Goal: Transaction & Acquisition: Purchase product/service

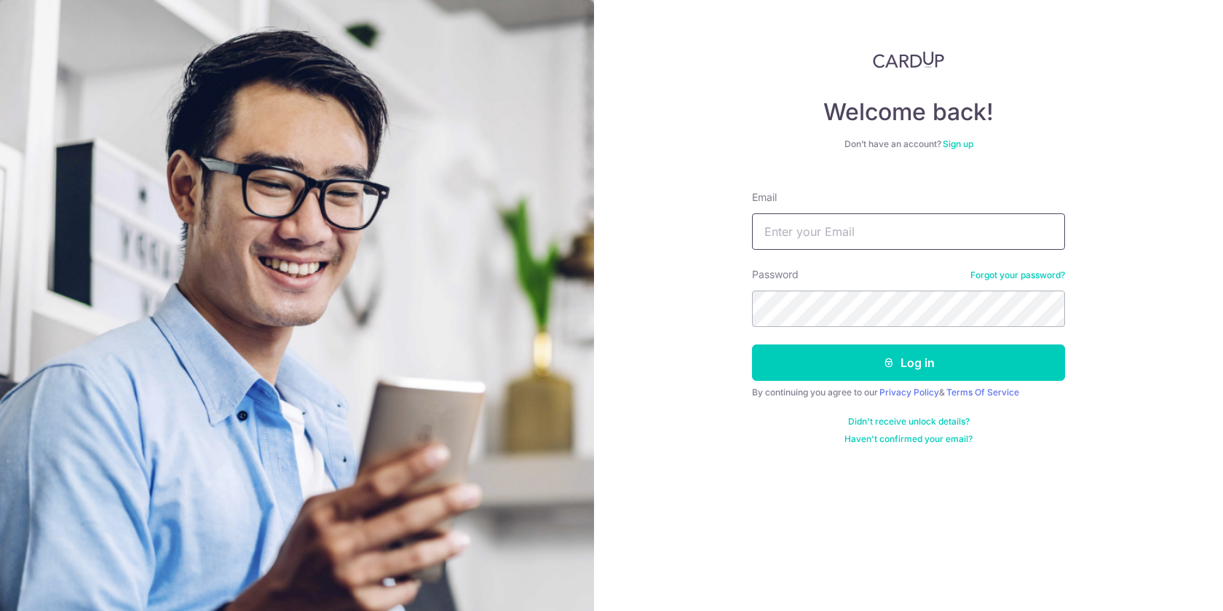
click at [862, 243] on input "Email" at bounding box center [908, 231] width 313 height 36
type input "Helcroz@gmail.com"
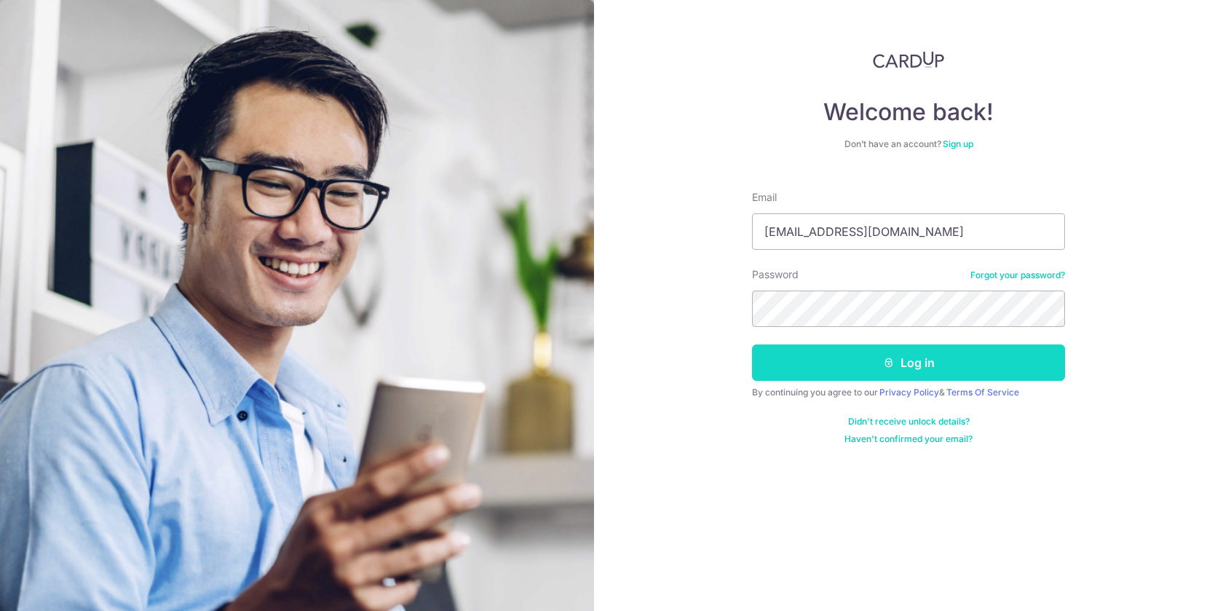
click at [915, 365] on button "Log in" at bounding box center [908, 362] width 313 height 36
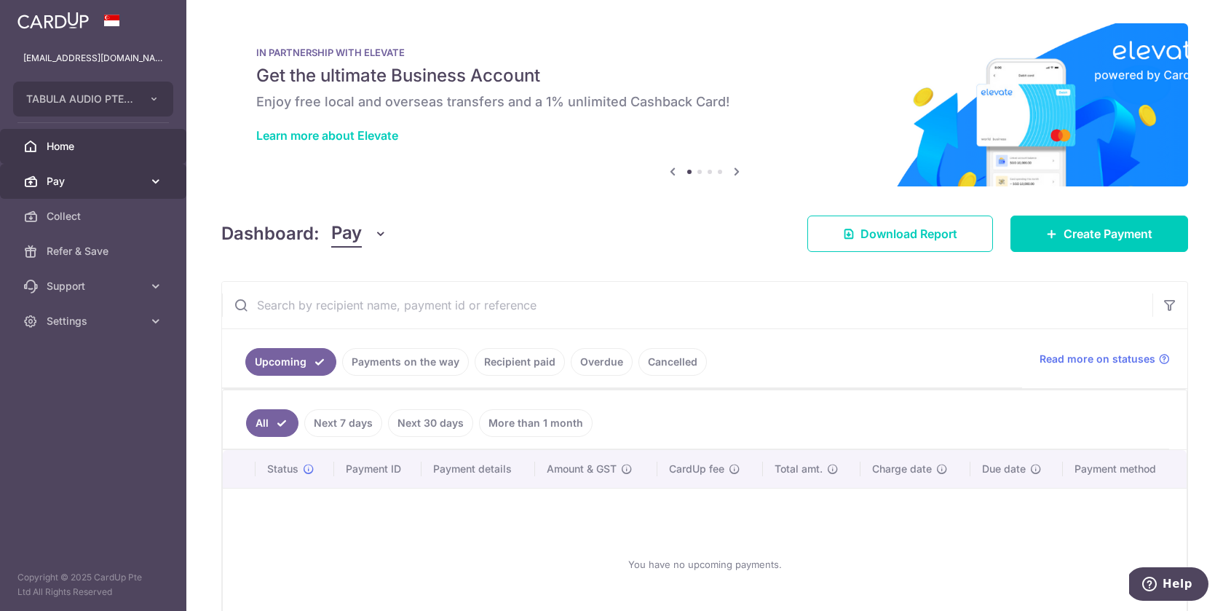
click at [119, 179] on span "Pay" at bounding box center [95, 181] width 96 height 15
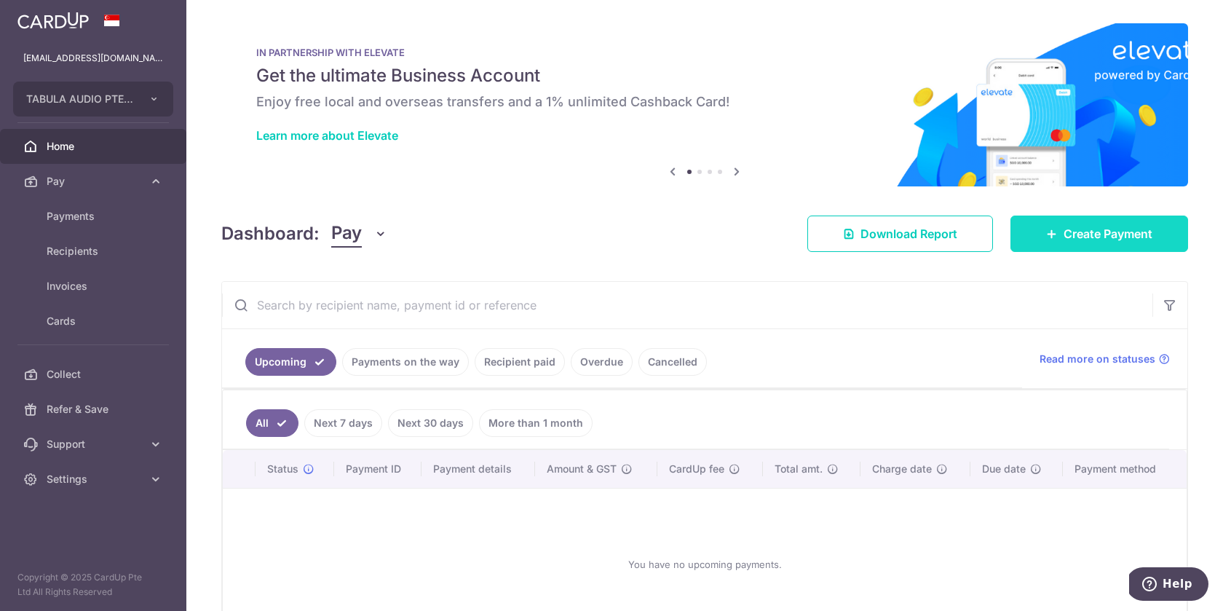
click at [1094, 222] on link "Create Payment" at bounding box center [1100, 234] width 178 height 36
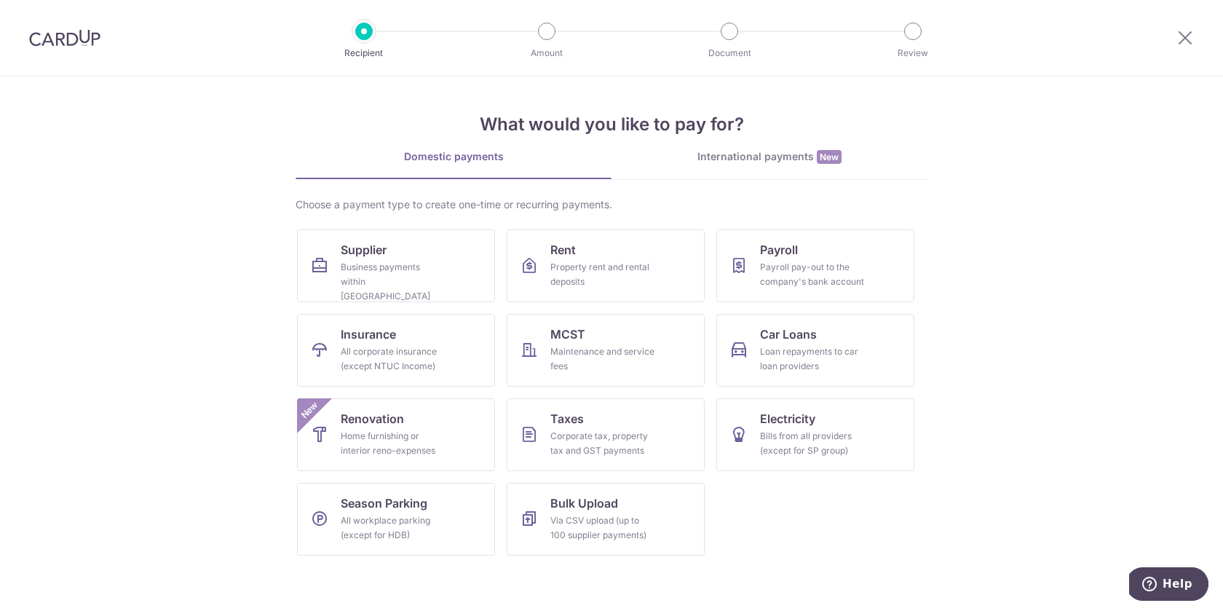
click at [148, 538] on section "What would you like to pay for? Domestic payments International payments New Ch…" at bounding box center [611, 343] width 1223 height 534
click at [425, 284] on div "Business payments within Singapore" at bounding box center [393, 282] width 105 height 44
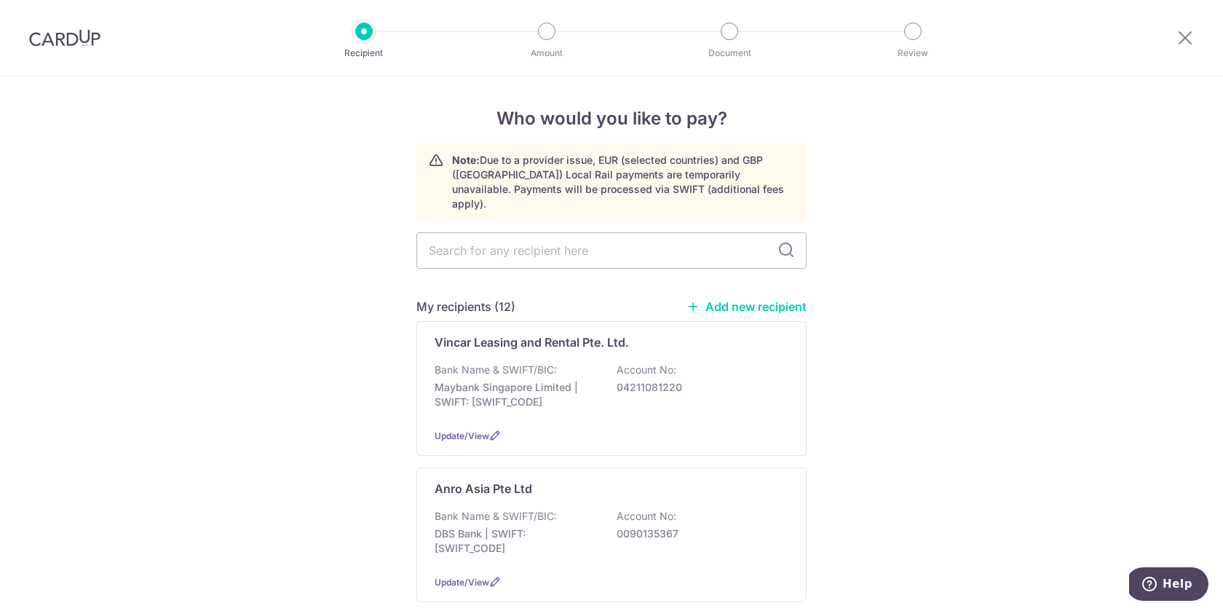
click at [772, 299] on link "Add new recipient" at bounding box center [747, 306] width 120 height 15
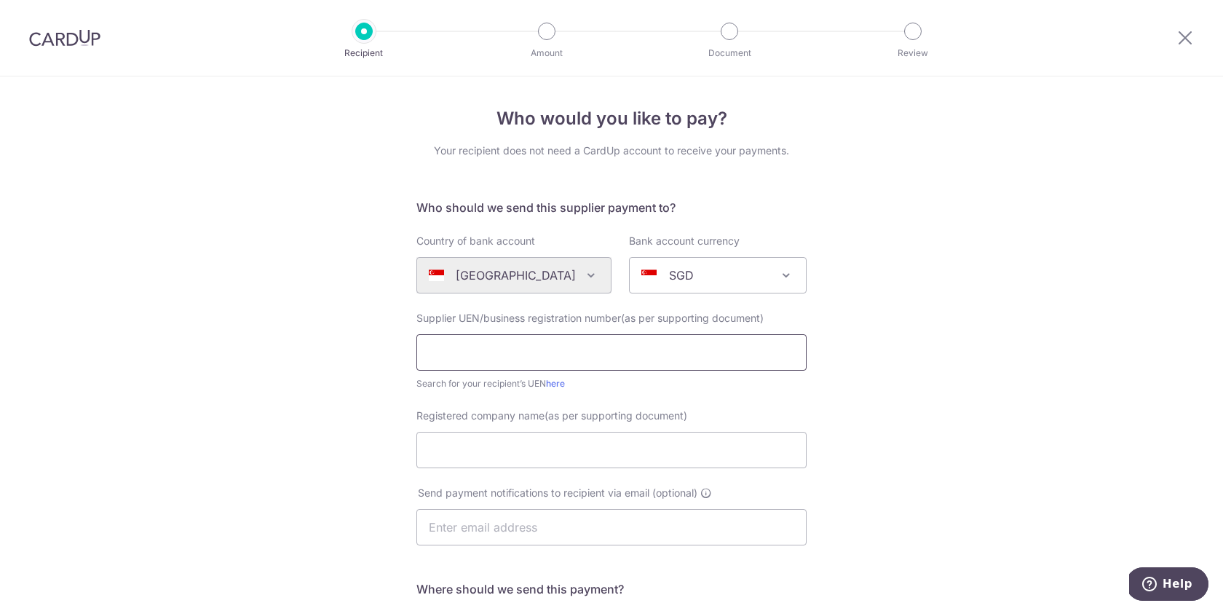
click at [525, 357] on input "text" at bounding box center [611, 352] width 390 height 36
click at [463, 344] on input "text" at bounding box center [611, 352] width 390 height 36
paste input "200210087C"
type input "200210087C"
click at [462, 452] on input "Registered company name(as per supporting document)" at bounding box center [611, 450] width 390 height 36
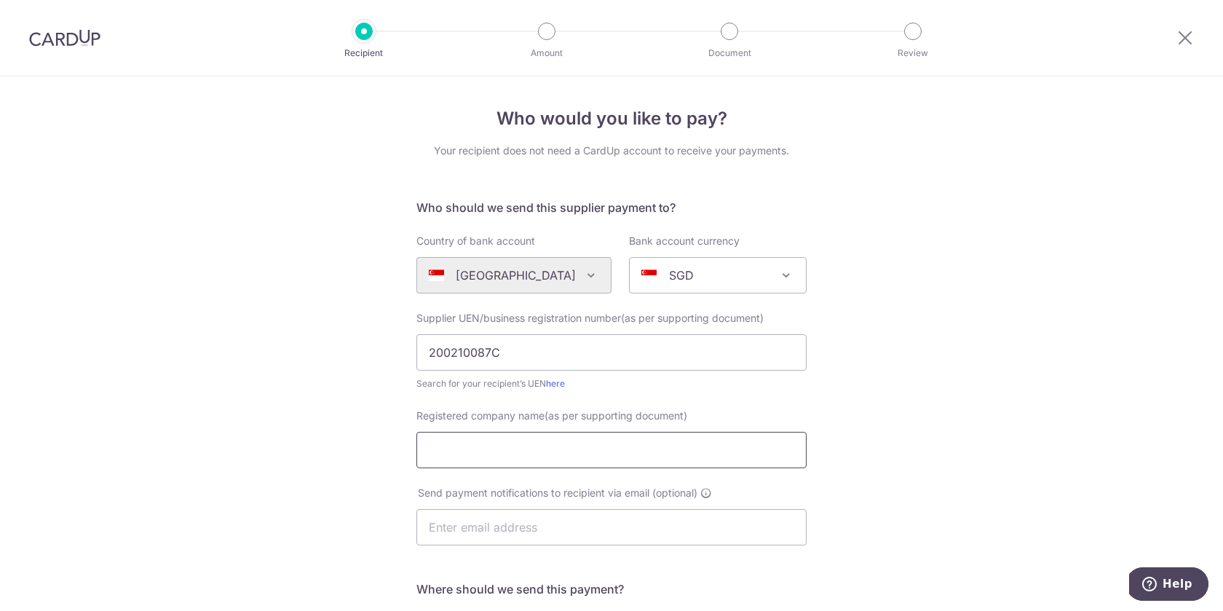
click at [467, 449] on input "Registered company name(as per supporting document)" at bounding box center [611, 450] width 390 height 36
paste input "Huttons Asia Pte Ltd"
type input "Huttons Asia Pte Ltd"
click at [468, 532] on input "text" at bounding box center [611, 527] width 390 height 36
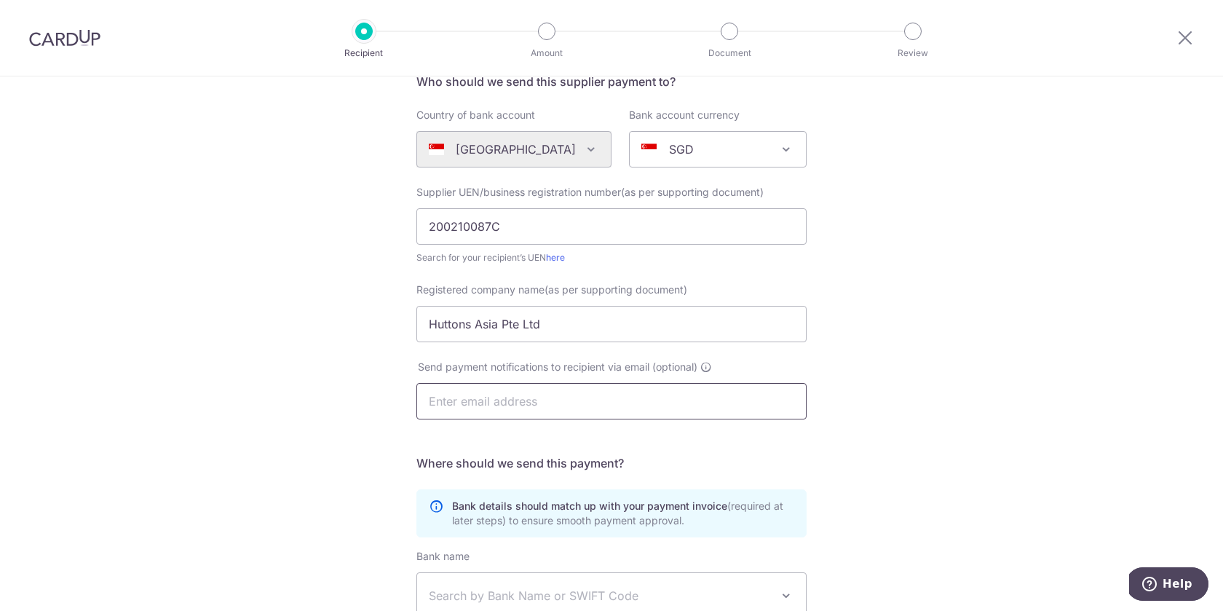
scroll to position [127, 0]
click at [734, 404] on input "text" at bounding box center [611, 400] width 390 height 36
type input "helcroz@gmail.com"
click at [909, 403] on div "Who would you like to pay? Your recipient does not need a CardUp account to rec…" at bounding box center [611, 390] width 1223 height 882
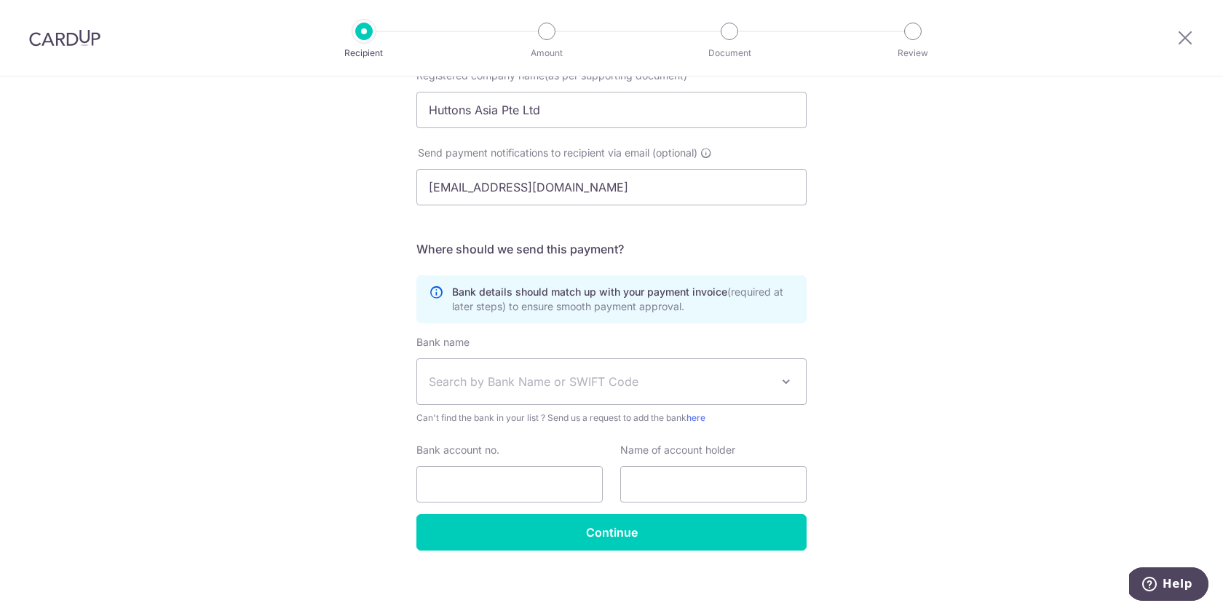
scroll to position [344, 0]
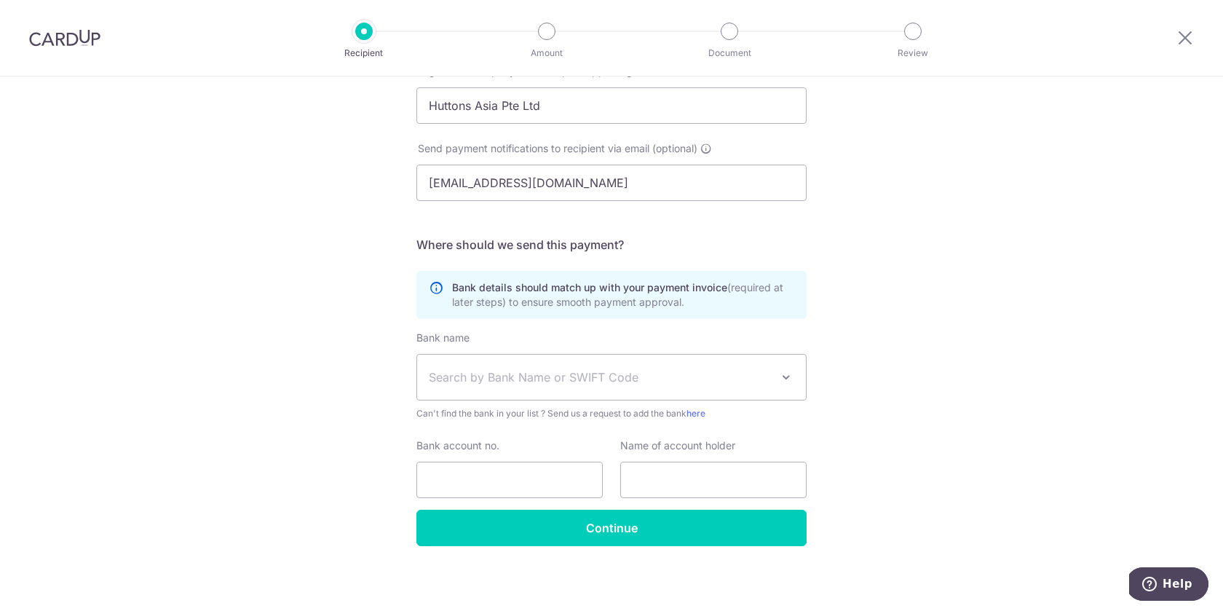
click at [680, 373] on span "Search by Bank Name or SWIFT Code" at bounding box center [600, 376] width 342 height 17
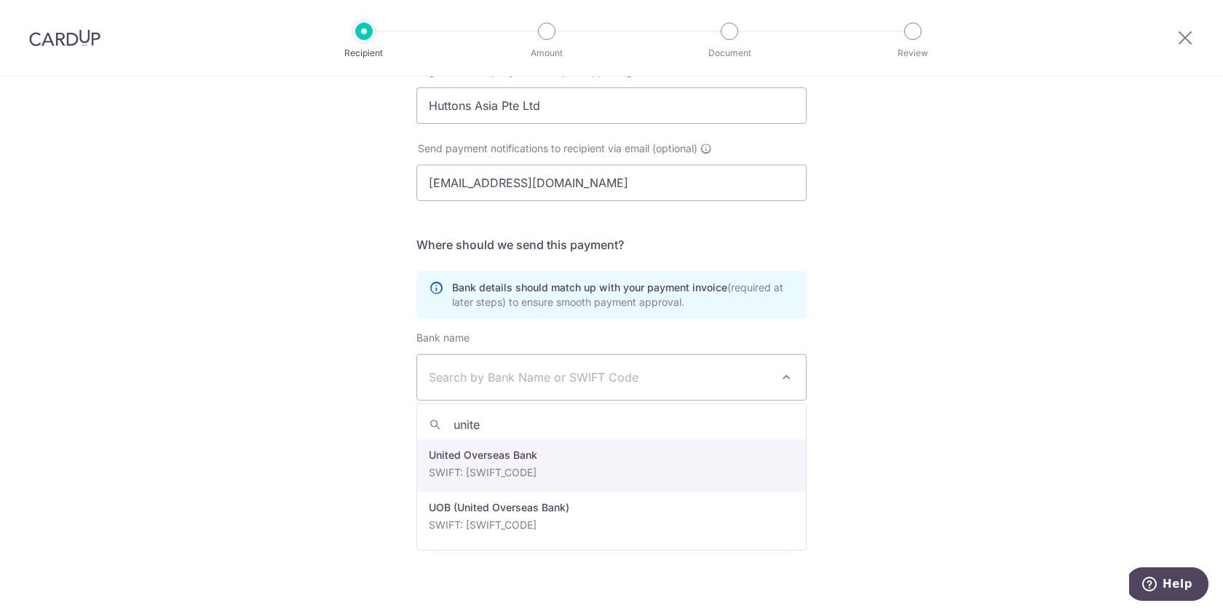
type input "united"
select select "23668"
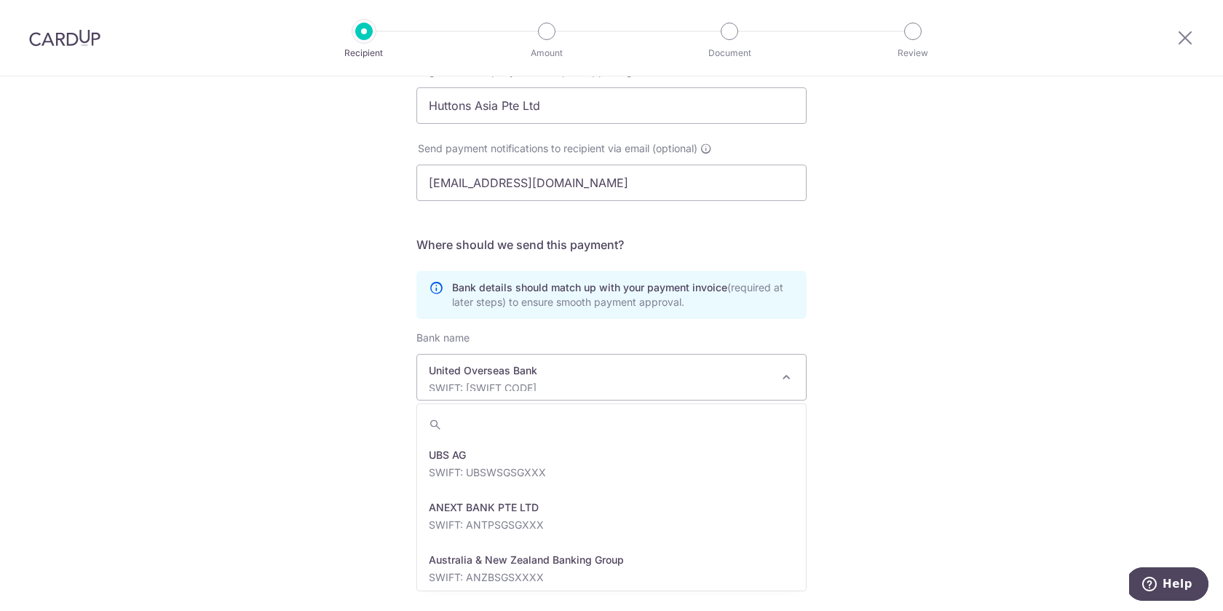
click at [636, 376] on p "United Overseas Bank" at bounding box center [600, 370] width 342 height 15
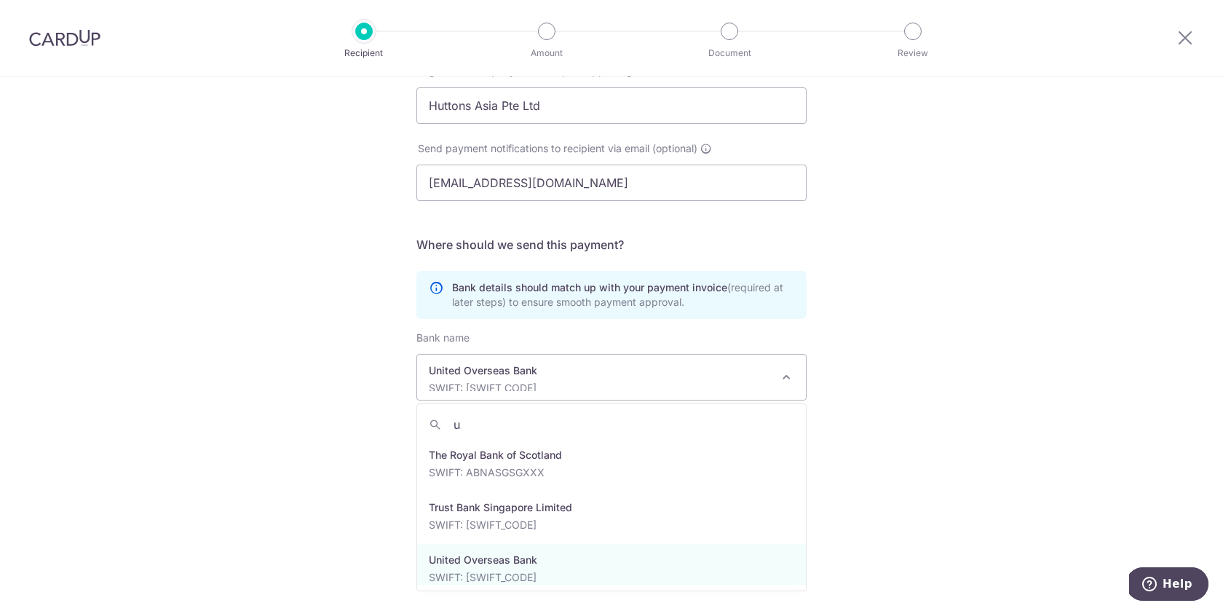
scroll to position [0, 0]
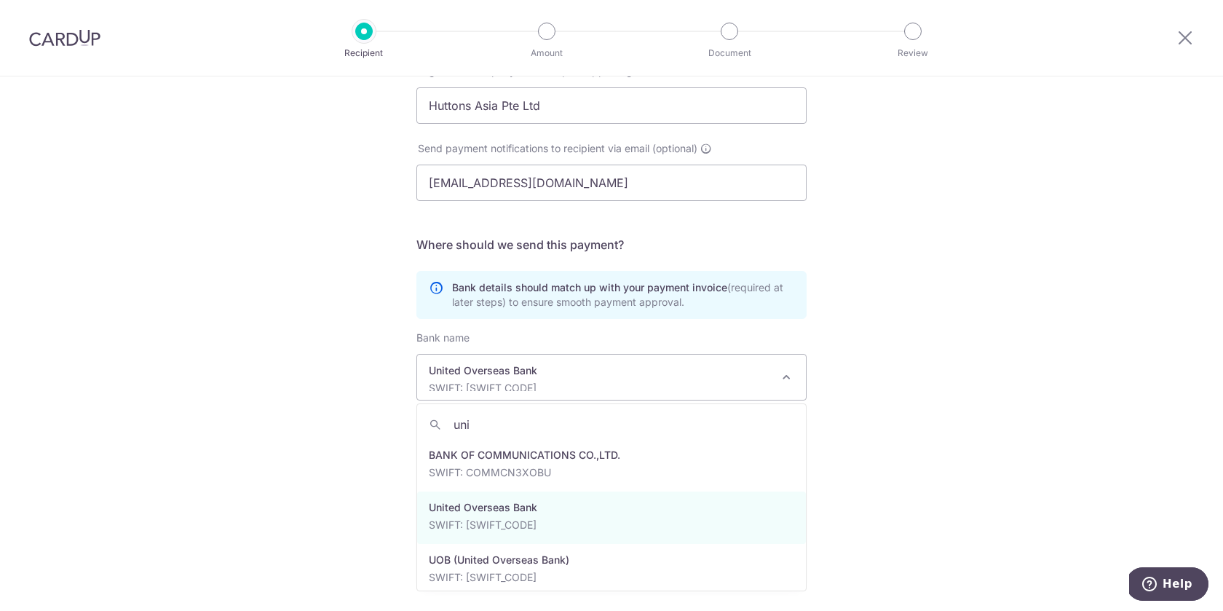
type input "uni"
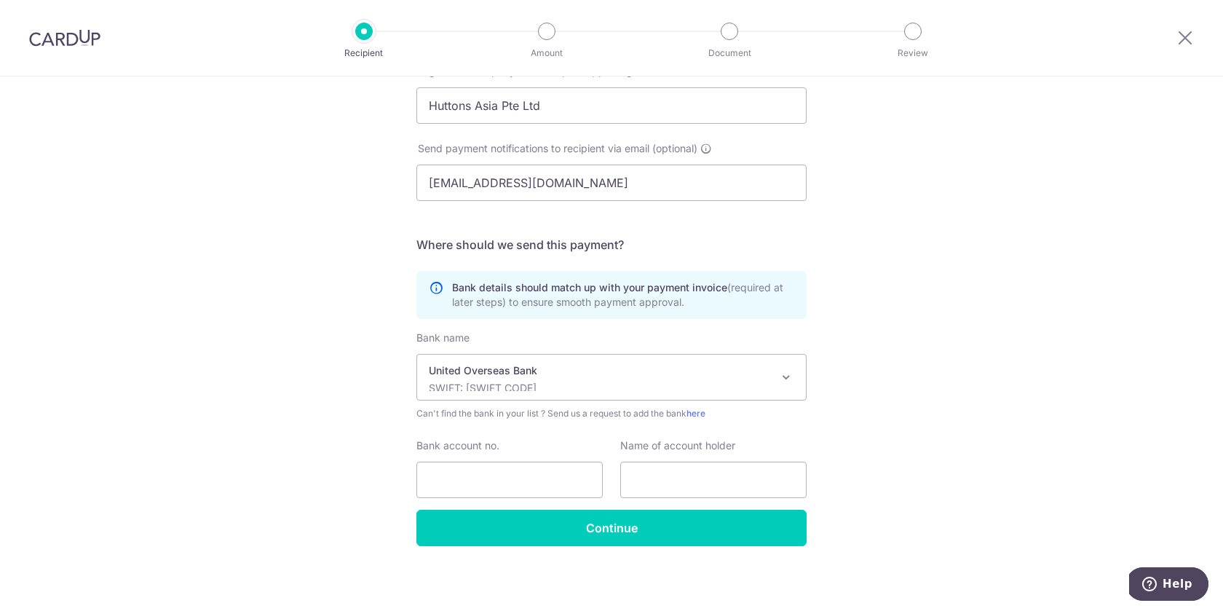
click at [898, 318] on div "Who would you like to pay? Your recipient does not need a CardUp account to rec…" at bounding box center [611, 173] width 1223 height 882
click at [492, 492] on input "Bank account no." at bounding box center [509, 480] width 186 height 36
click at [450, 487] on input "Bank account no." at bounding box center [509, 480] width 186 height 36
paste input "212-307-577-5"
click at [454, 480] on input "212-307-577-5" at bounding box center [509, 480] width 186 height 36
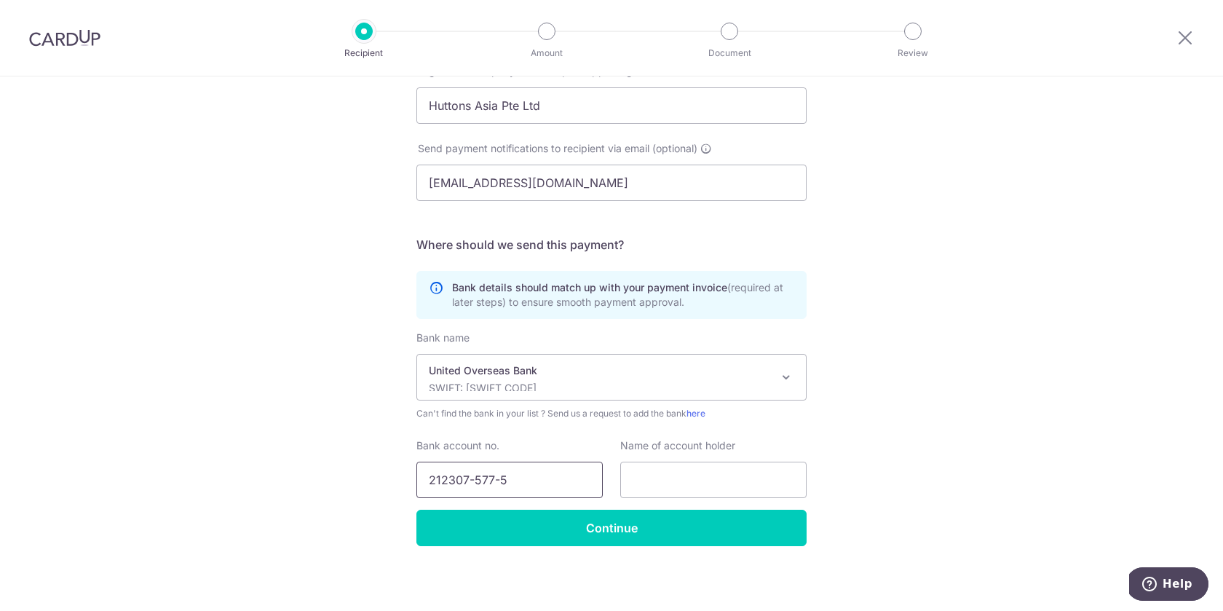
click at [475, 478] on input "212307-577-5" at bounding box center [509, 480] width 186 height 36
click at [495, 479] on input "212307577-5" at bounding box center [509, 480] width 186 height 36
type input "2123075775"
click at [916, 371] on div "Who would you like to pay? Your recipient does not need a CardUp account to rec…" at bounding box center [611, 173] width 1223 height 882
click at [679, 476] on input "text" at bounding box center [713, 480] width 186 height 36
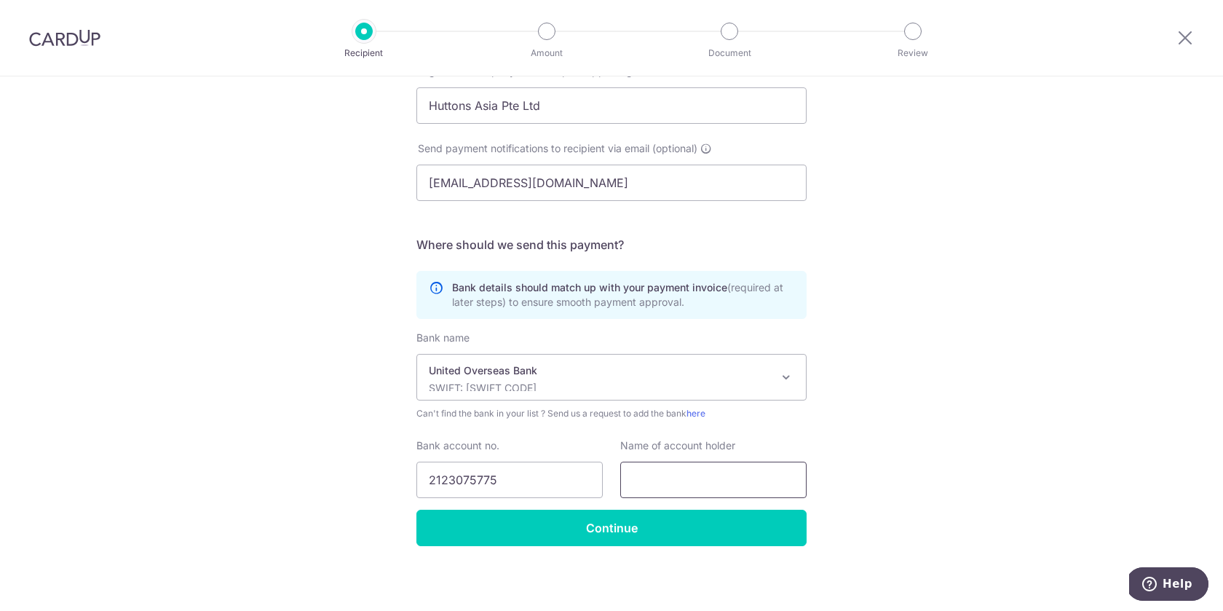
type input "v"
paste input "HUTTONS ASIA PTE LTD"
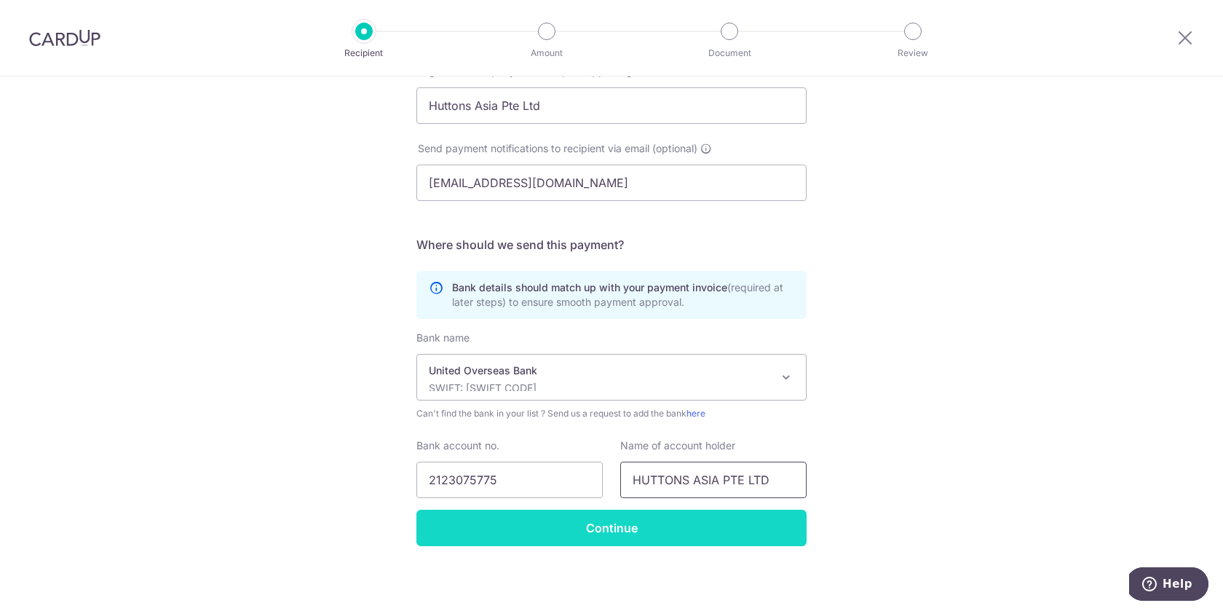
type input "HUTTONS ASIA PTE LTD"
click at [698, 529] on input "Continue" at bounding box center [611, 528] width 390 height 36
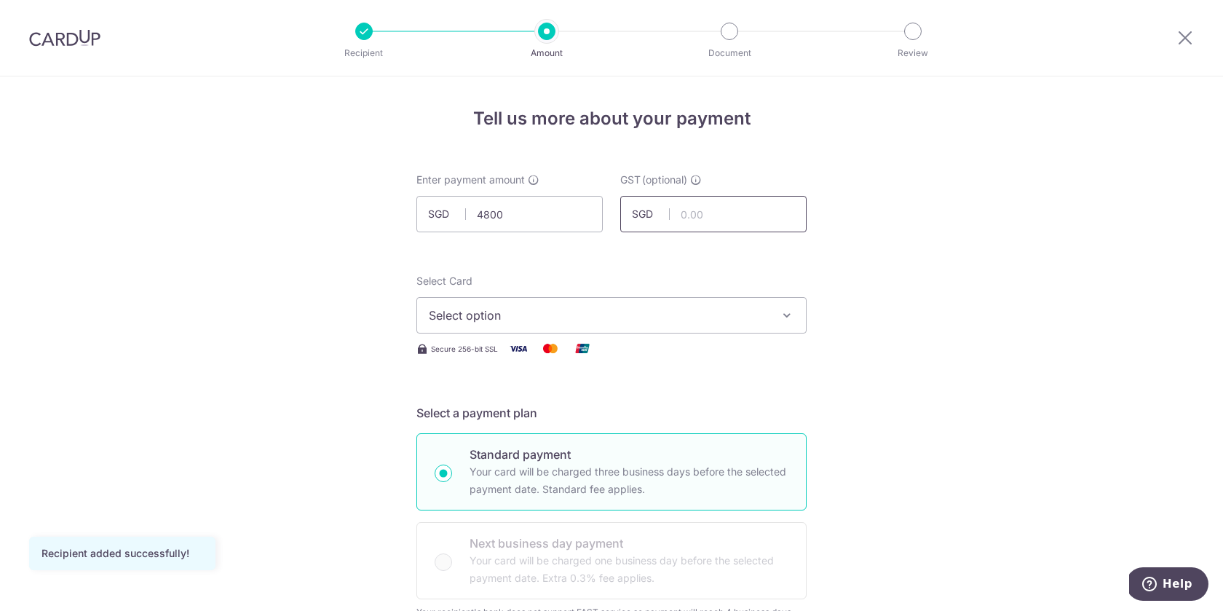
type input "4,800.00"
click at [747, 229] on input "text" at bounding box center [713, 214] width 186 height 36
type input "432.00"
click at [775, 315] on button "Select option" at bounding box center [611, 315] width 390 height 36
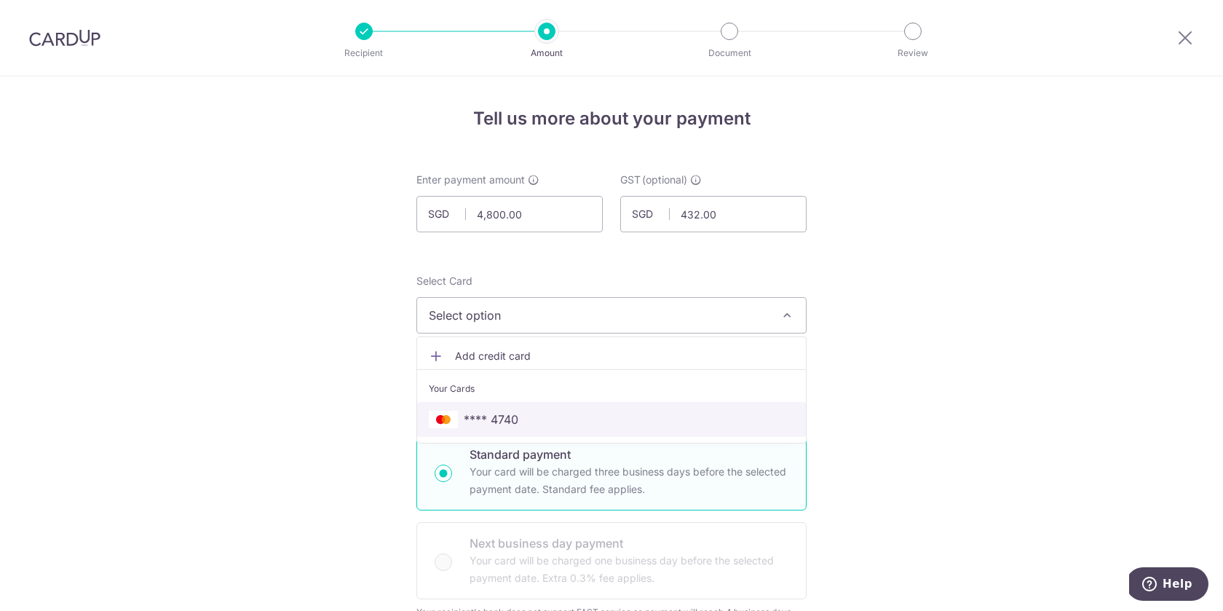
click at [671, 420] on span "**** 4740" at bounding box center [612, 419] width 366 height 17
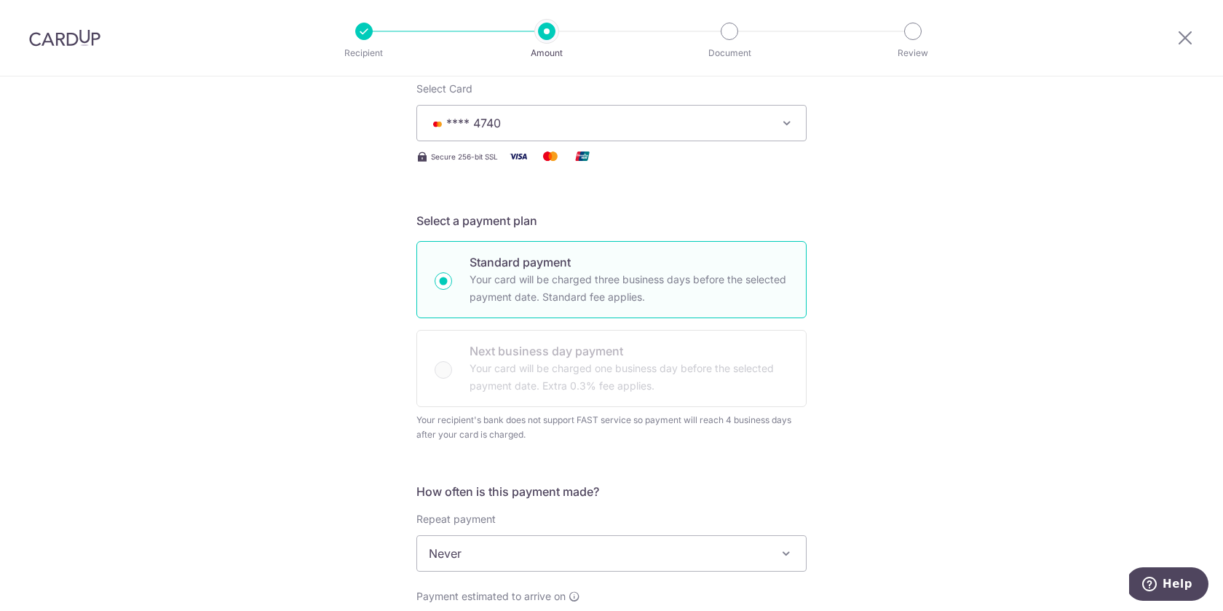
scroll to position [340, 0]
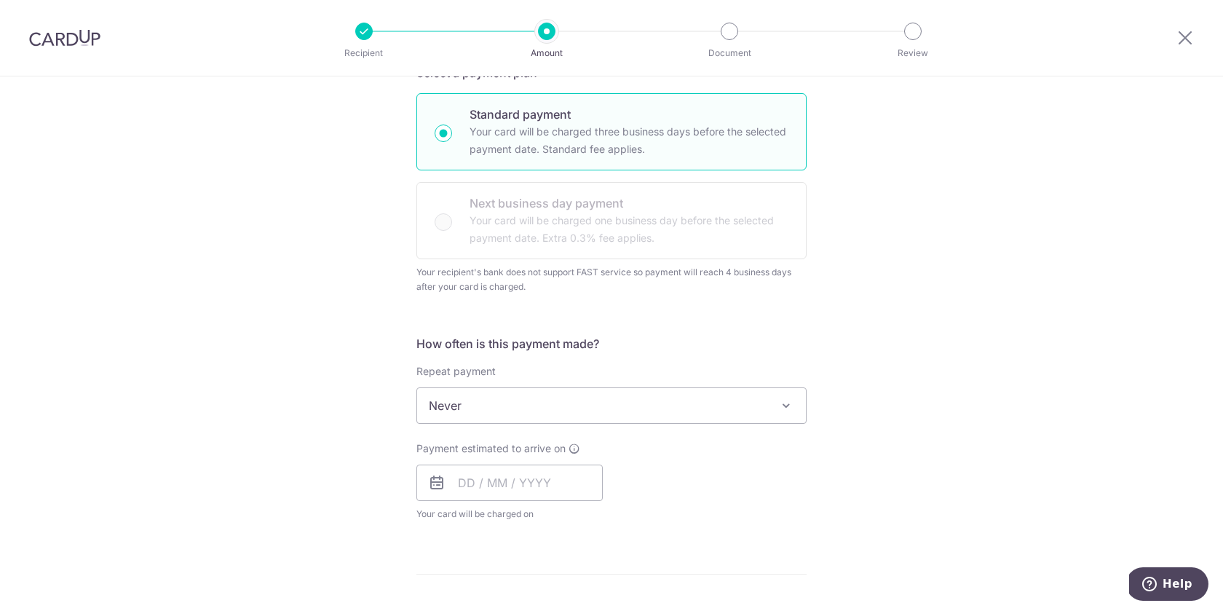
click at [783, 406] on span at bounding box center [786, 405] width 17 height 17
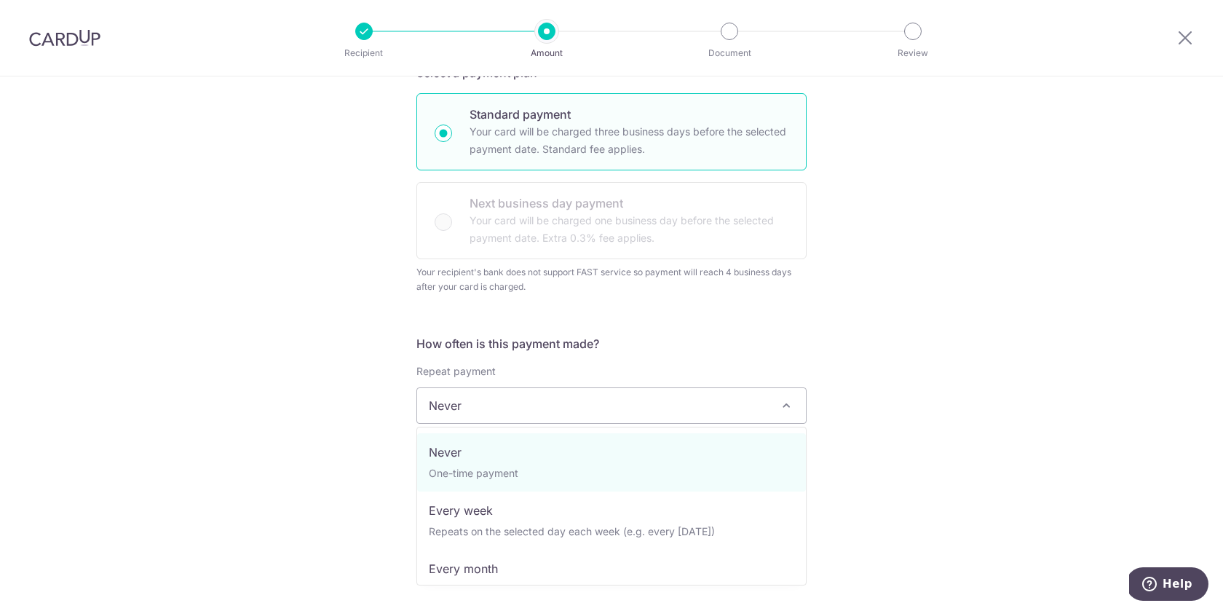
click at [821, 374] on div "Tell us more about your payment Enter payment amount SGD 4,800.00 4800.00 GST (…" at bounding box center [611, 461] width 1223 height 1450
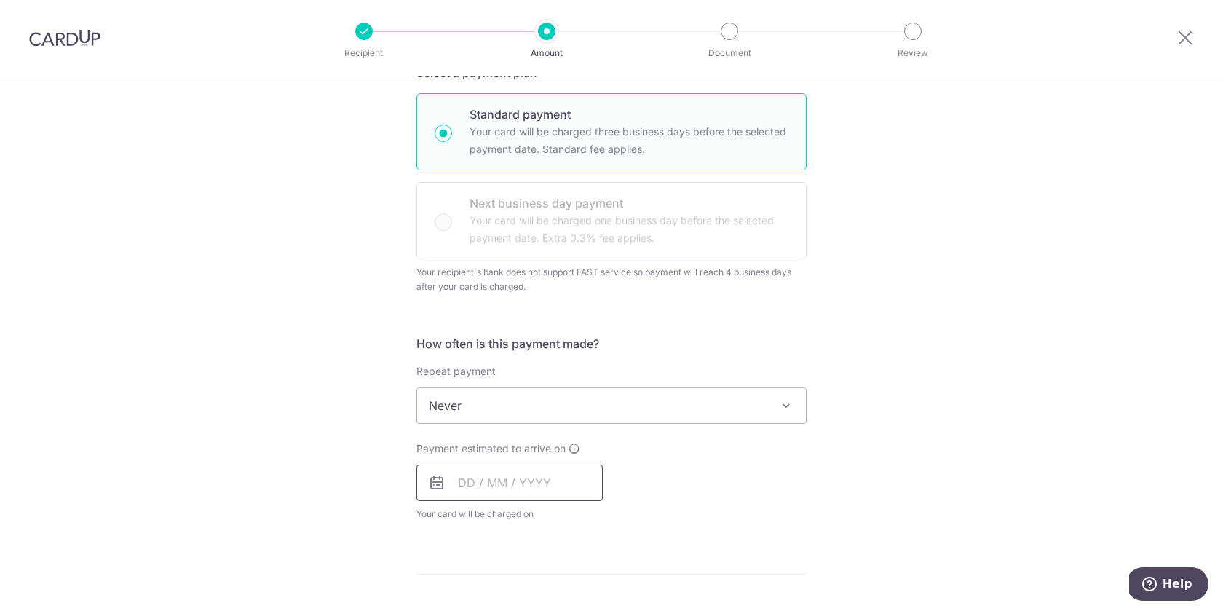
click at [554, 494] on input "text" at bounding box center [509, 483] width 186 height 36
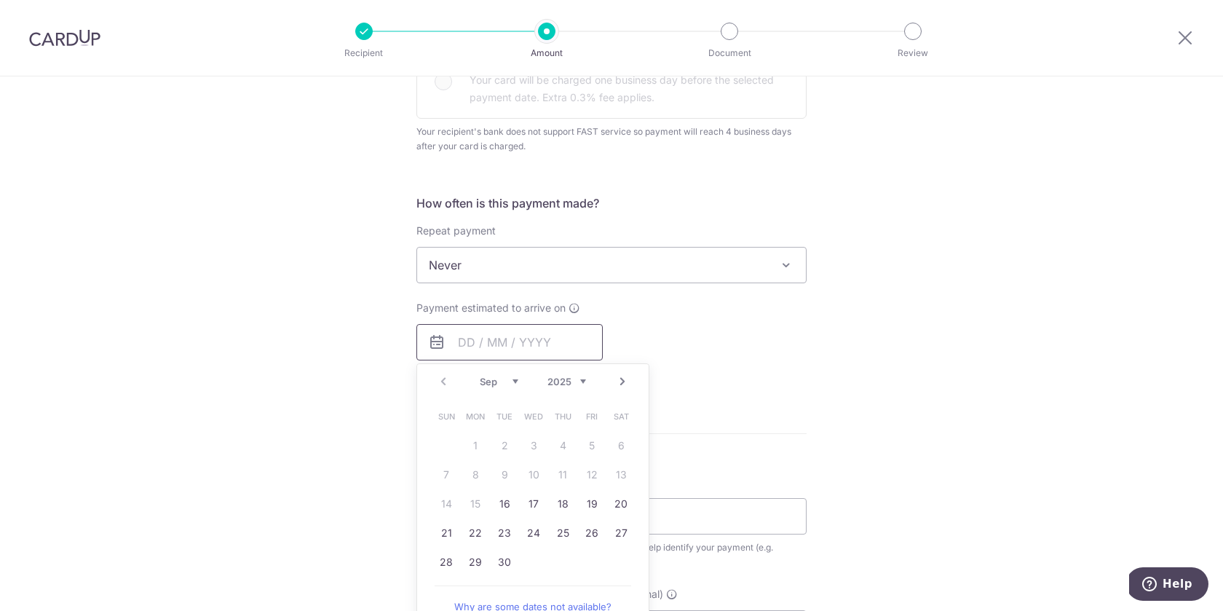
scroll to position [485, 0]
click at [500, 496] on link "16" at bounding box center [504, 499] width 23 height 23
type input "[DATE]"
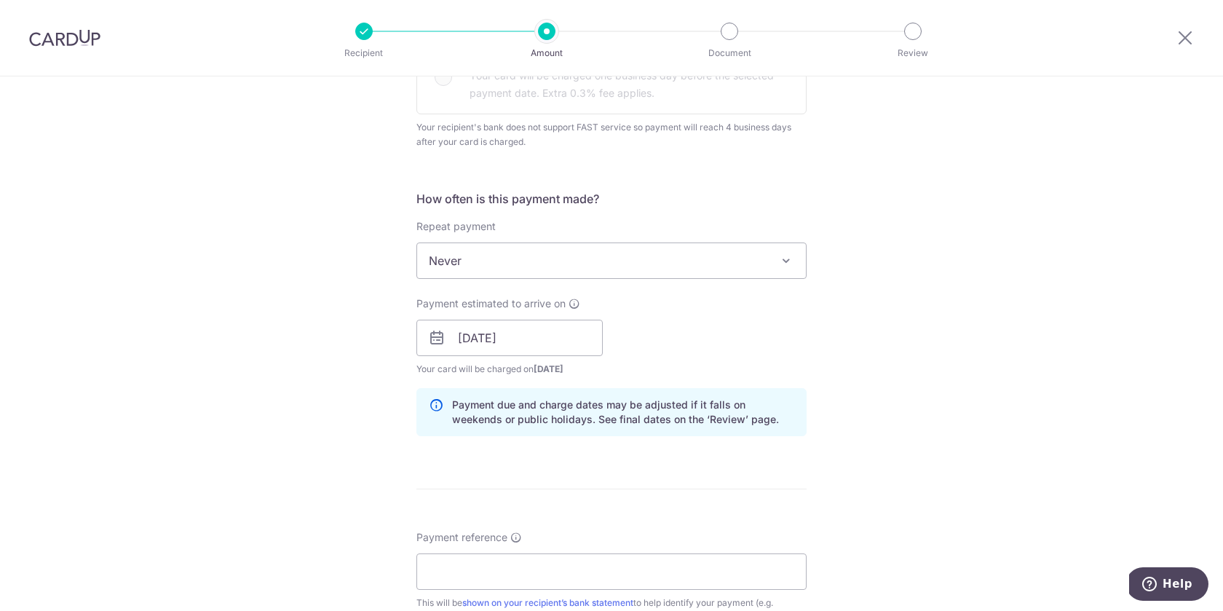
click at [673, 332] on div "Payment estimated to arrive on 16/09/2025 Prev Next Sep Oct Nov Dec 2025 2026 2…" at bounding box center [612, 336] width 408 height 80
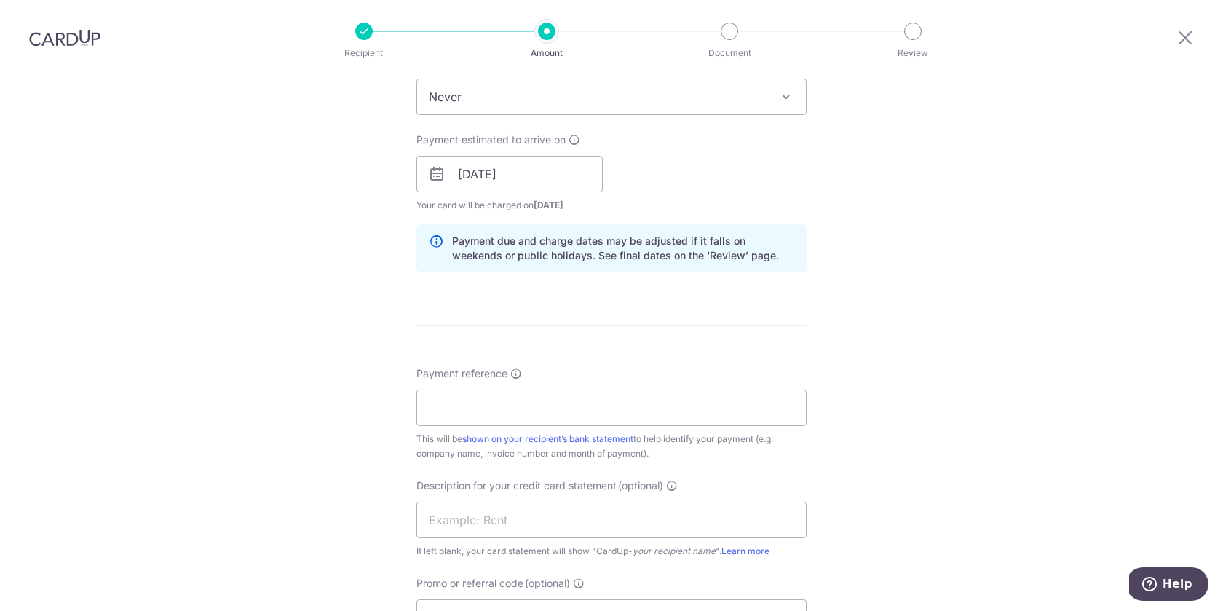
scroll to position [690, 0]
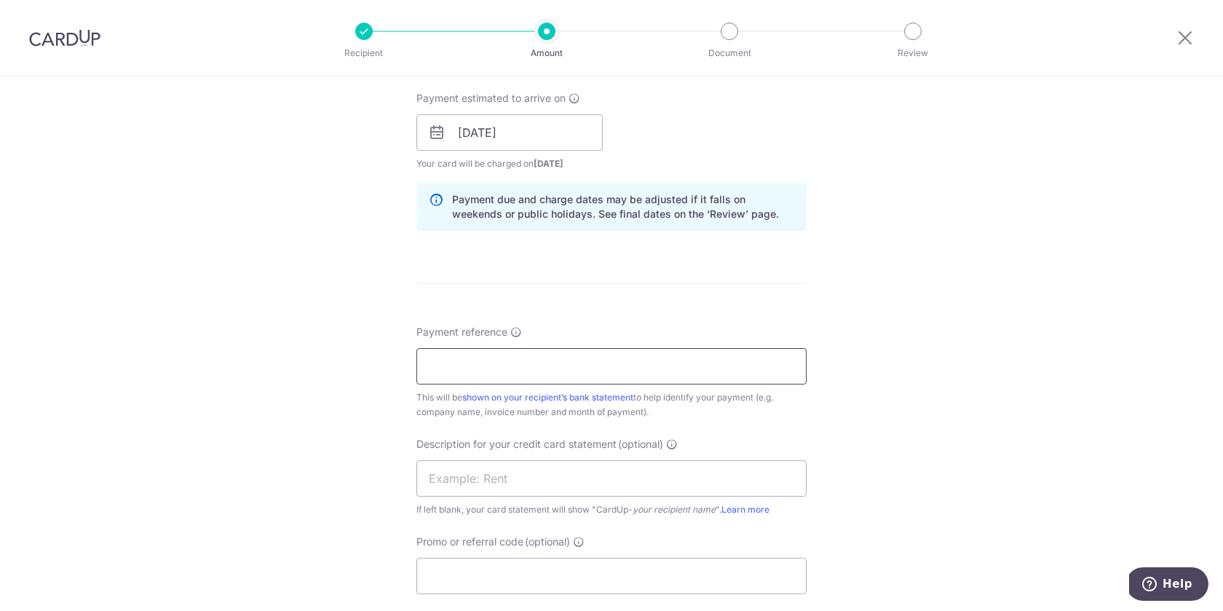
click at [601, 368] on input "Payment reference" at bounding box center [611, 366] width 390 height 36
click at [476, 366] on input "Huttons Fees" at bounding box center [611, 366] width 390 height 36
click at [518, 363] on input "Huttons Fees" at bounding box center [611, 366] width 390 height 36
click at [467, 490] on input "text" at bounding box center [611, 478] width 390 height 36
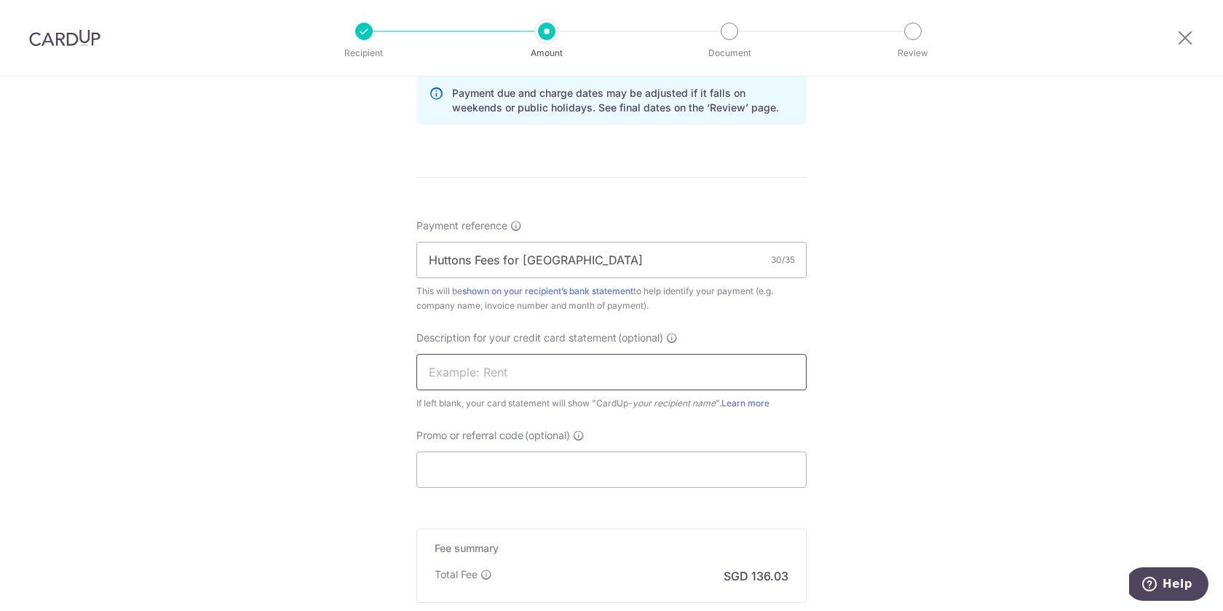
scroll to position [815, 0]
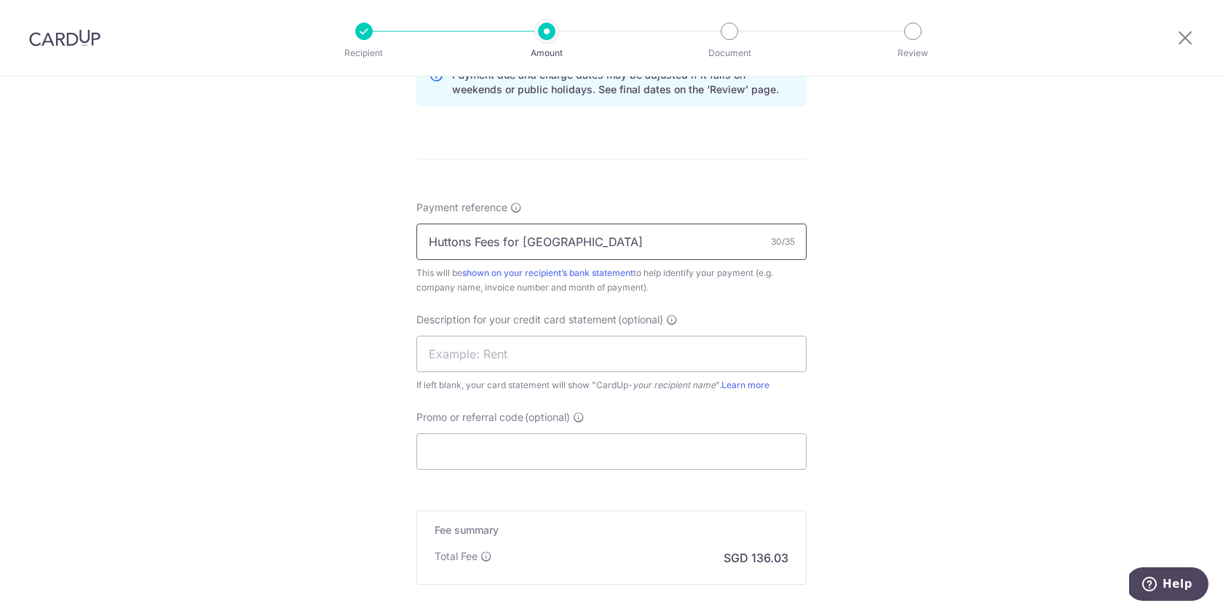
click at [625, 245] on input "Huttons Fees for Havelock Road" at bounding box center [611, 242] width 390 height 36
paste input "HAAR2"
drag, startPoint x: 607, startPoint y: 239, endPoint x: 390, endPoint y: 232, distance: 217.8
click at [390, 232] on div "Tell us more about your payment Enter payment amount SGD 4,800.00 4800.00 GST (…" at bounding box center [611, 16] width 1223 height 1509
type input "HAAR2"
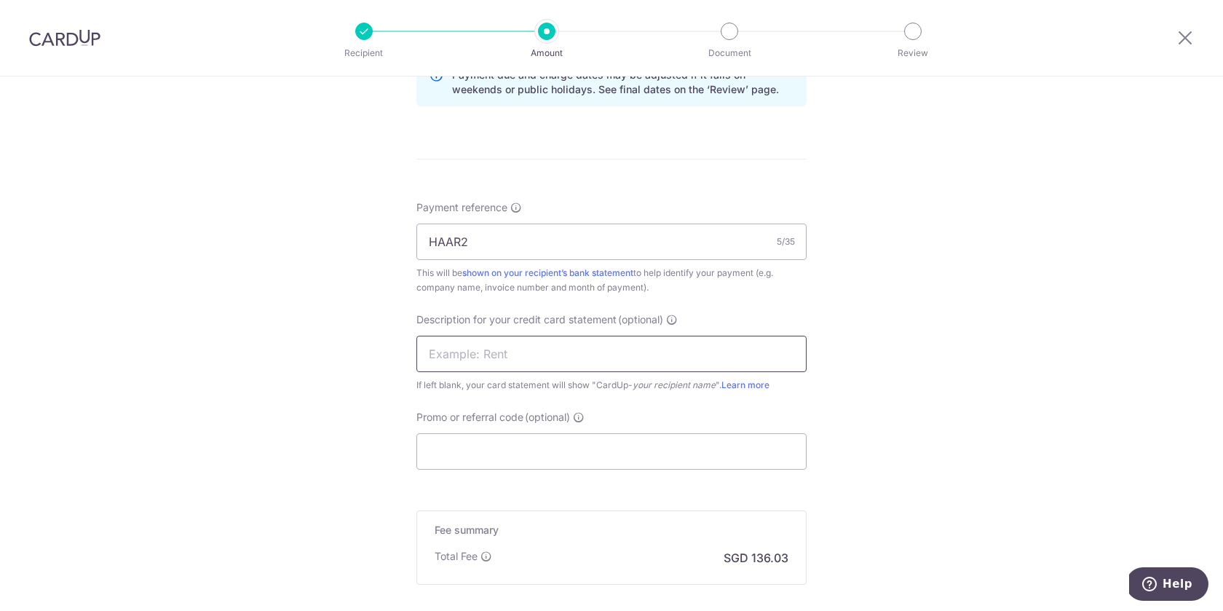
click at [444, 347] on input "text" at bounding box center [611, 354] width 390 height 36
paste input "Huttons Fees fo"
type input "Huttons Fees"
click at [522, 245] on input "HAAR2" at bounding box center [611, 242] width 390 height 36
drag, startPoint x: 501, startPoint y: 242, endPoint x: 416, endPoint y: 242, distance: 84.5
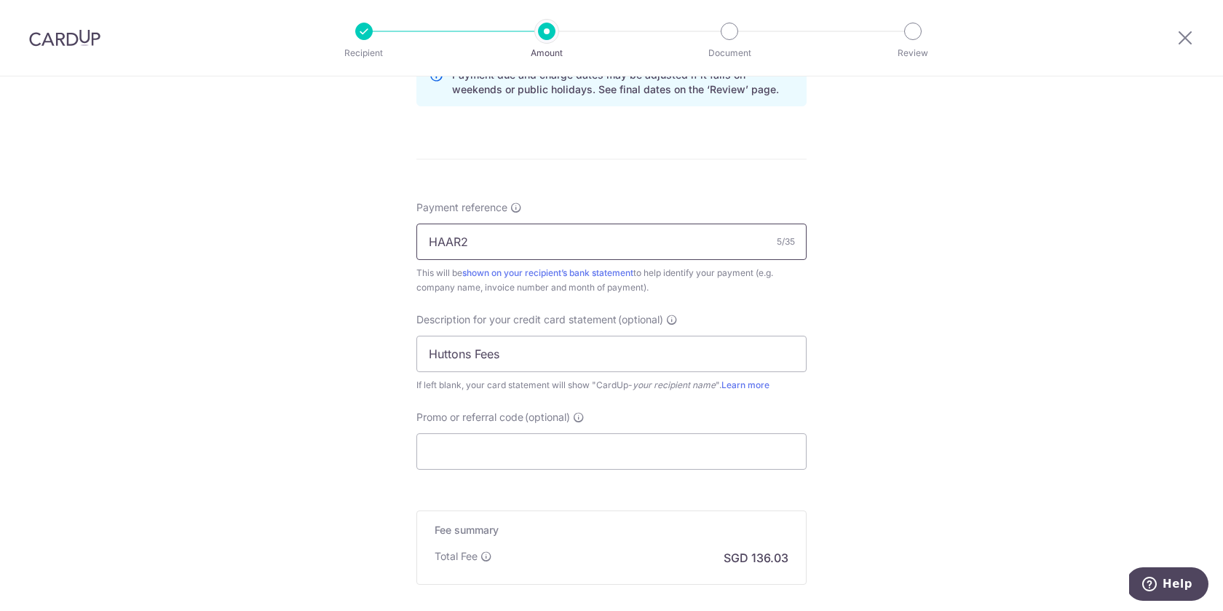
click at [416, 242] on input "HAAR2" at bounding box center [611, 242] width 390 height 36
paste input "0250900910R"
type input "HAAR20250900910R"
click at [732, 210] on div "Payment reference HAAR20250900910R 16/35 This will be shown on your recipient’s…" at bounding box center [611, 247] width 390 height 95
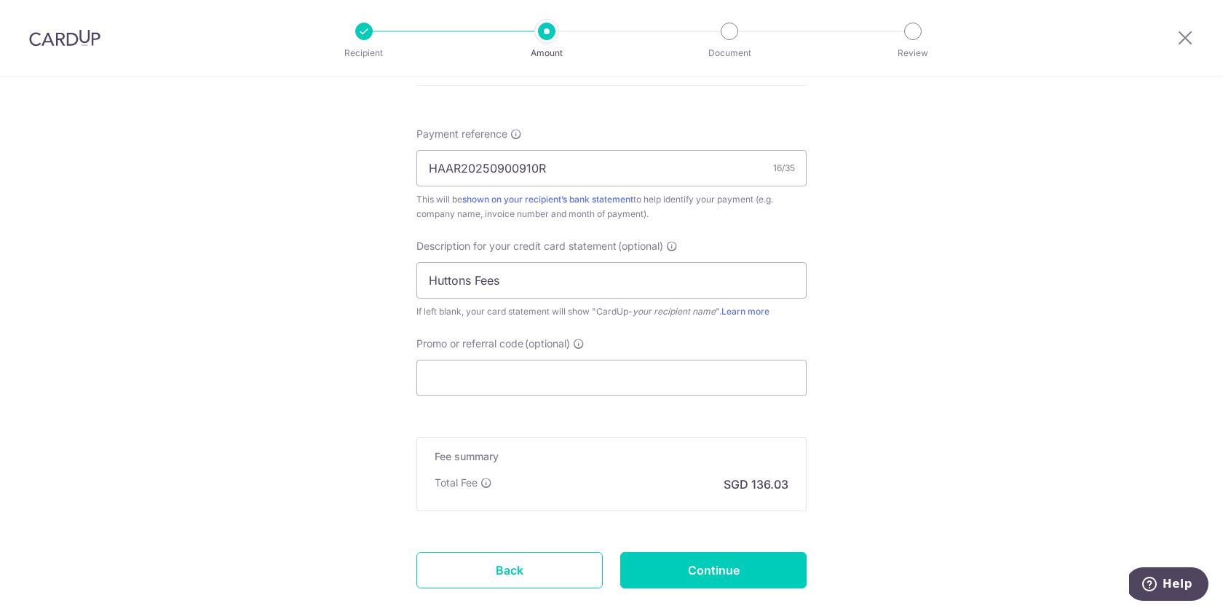
scroll to position [899, 0]
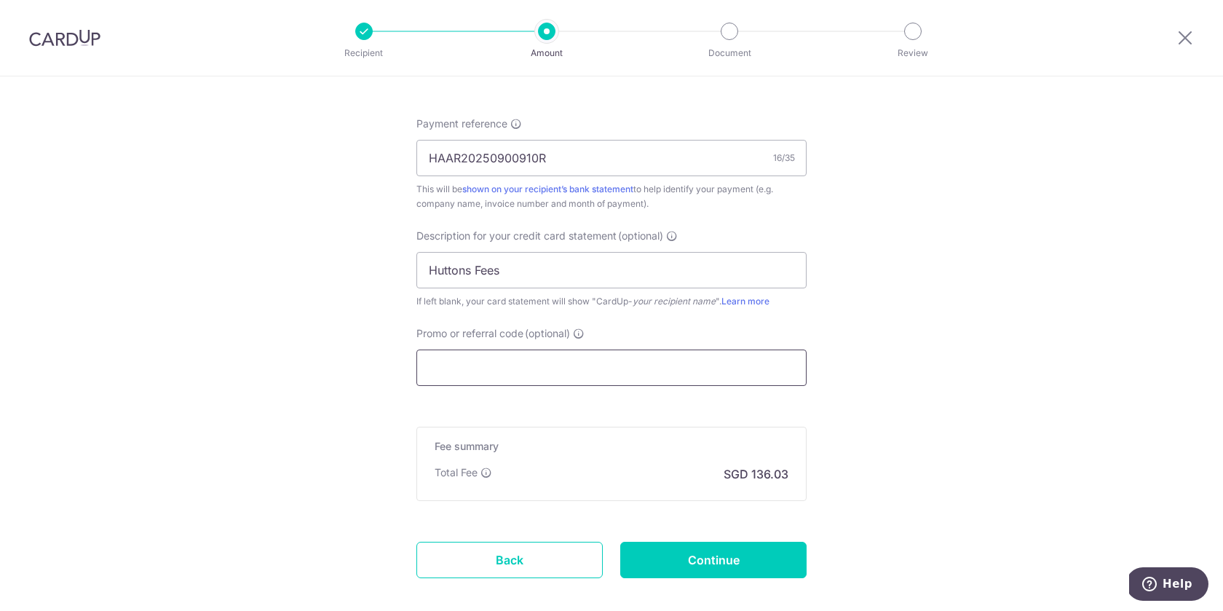
click at [591, 366] on input "Promo or referral code (optional)" at bounding box center [611, 368] width 390 height 36
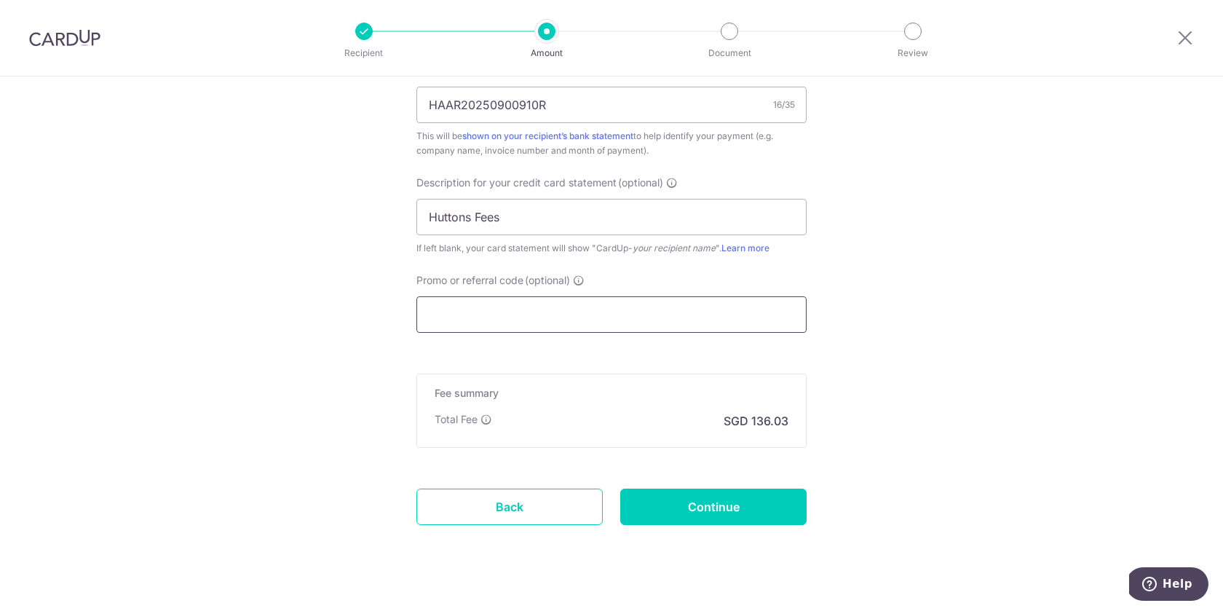
scroll to position [975, 0]
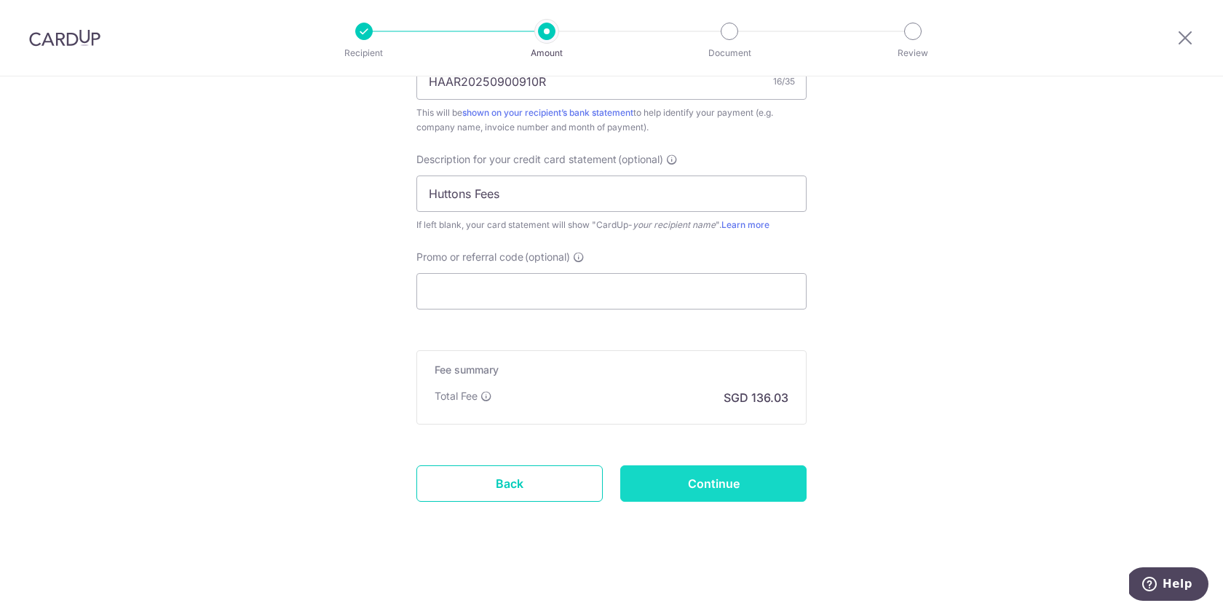
click at [716, 482] on input "Continue" at bounding box center [713, 483] width 186 height 36
type input "Create Schedule"
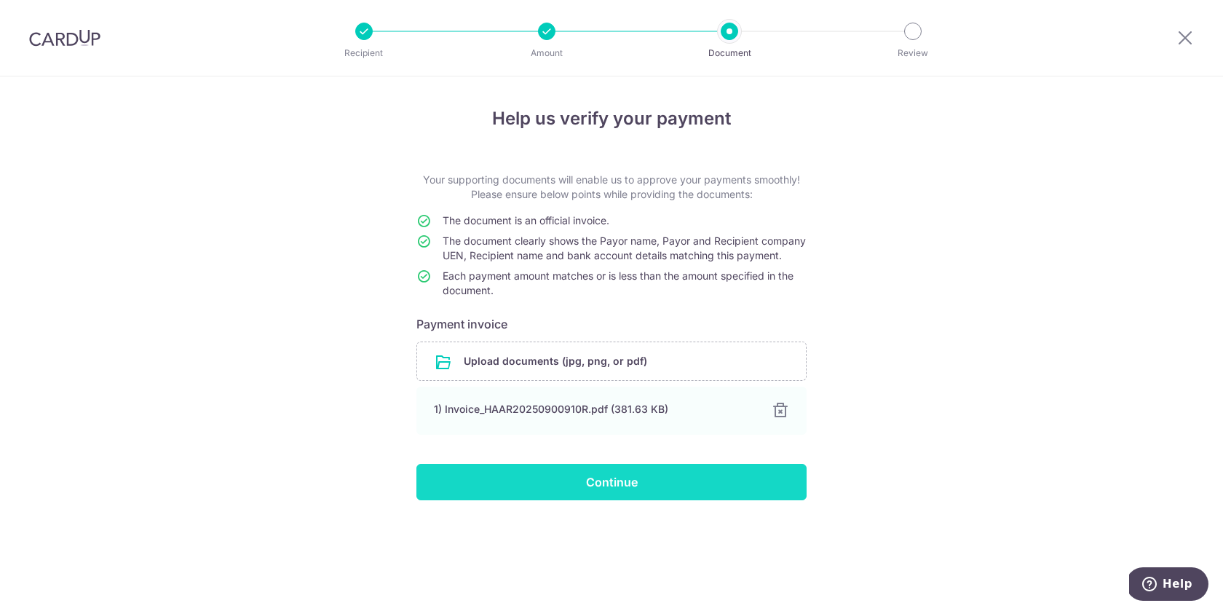
click at [631, 497] on input "Continue" at bounding box center [611, 482] width 390 height 36
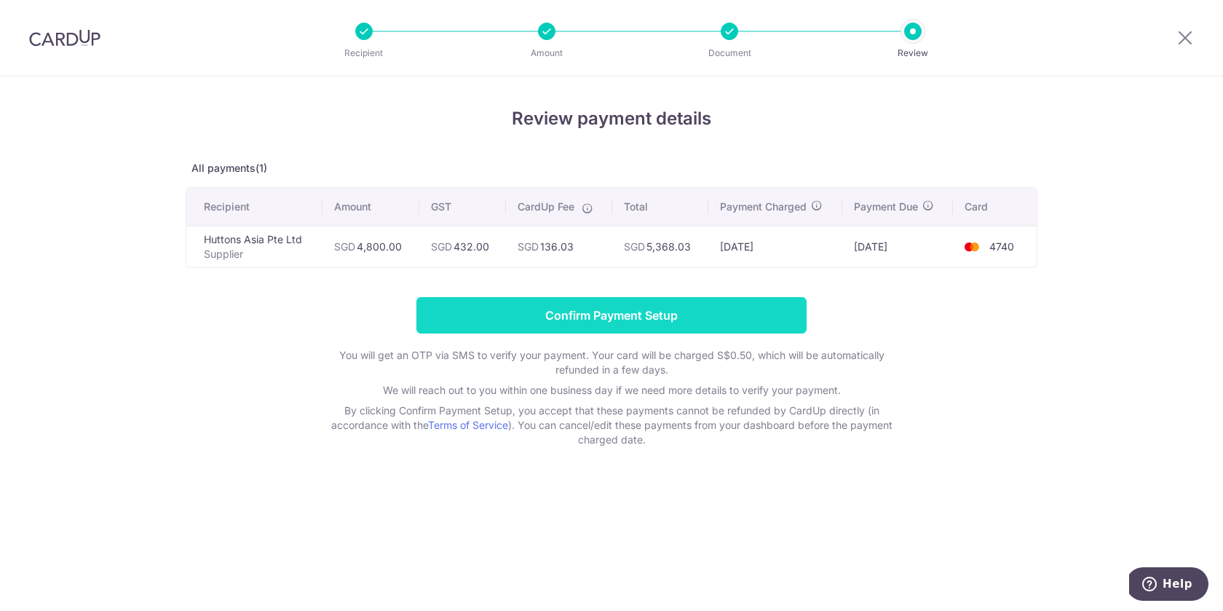
click at [674, 318] on input "Confirm Payment Setup" at bounding box center [611, 315] width 390 height 36
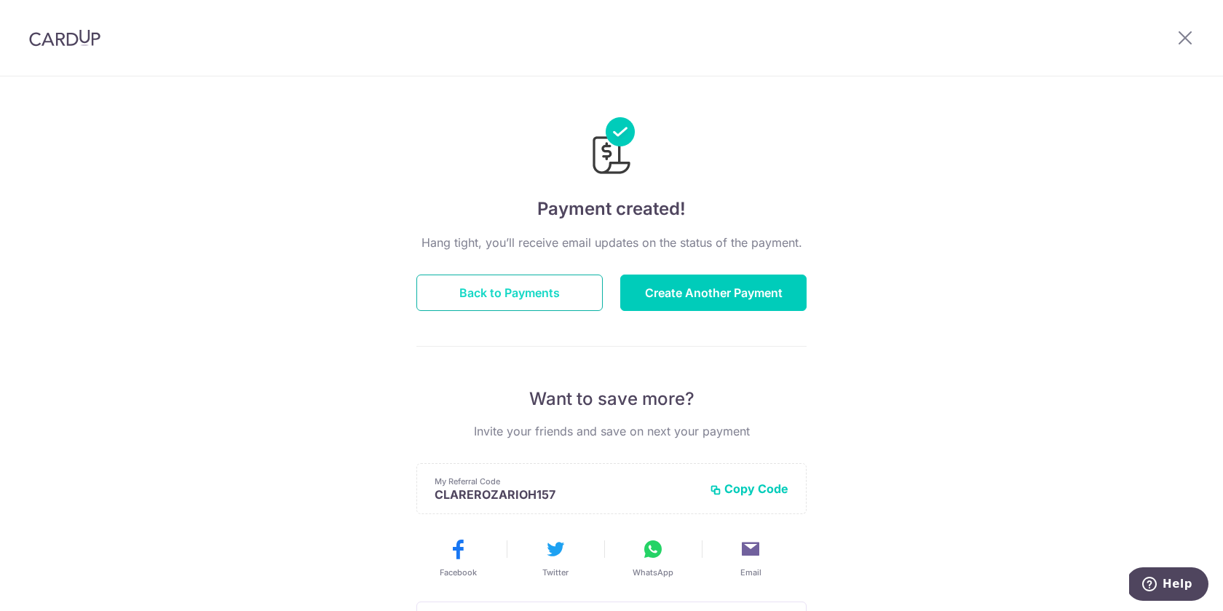
click at [551, 291] on button "Back to Payments" at bounding box center [509, 293] width 186 height 36
